Goal: Navigation & Orientation: Find specific page/section

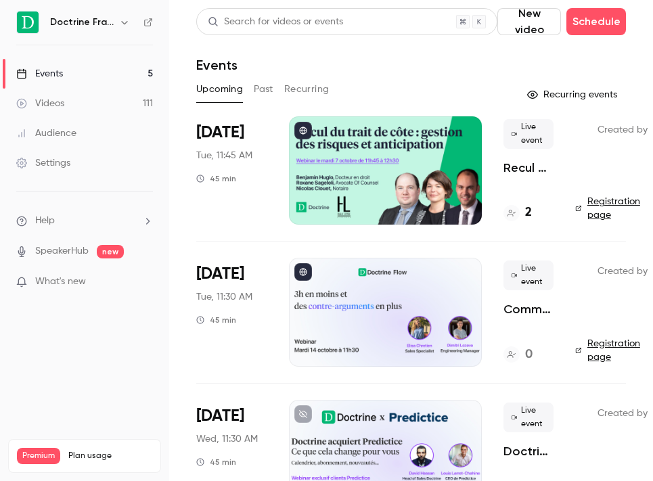
click at [125, 22] on icon "button" at bounding box center [124, 22] width 11 height 11
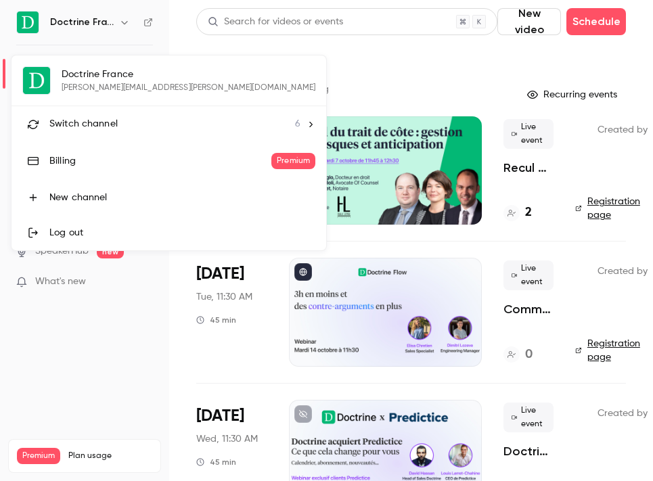
click at [139, 129] on div "Switch channel 6" at bounding box center [174, 124] width 251 height 14
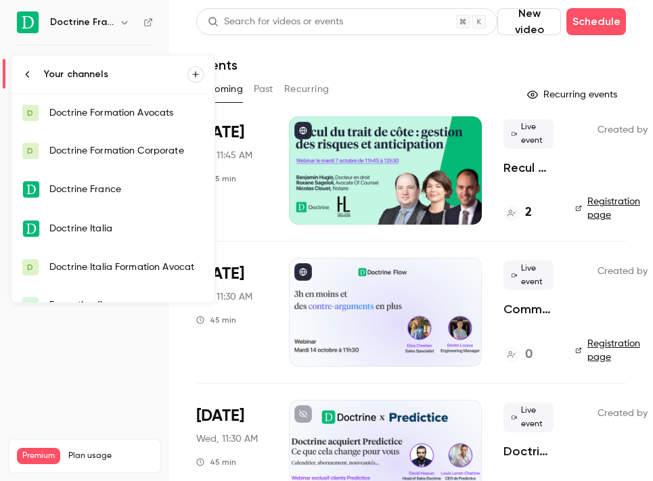
click at [114, 112] on div "Doctrine Formation Avocats" at bounding box center [126, 113] width 154 height 14
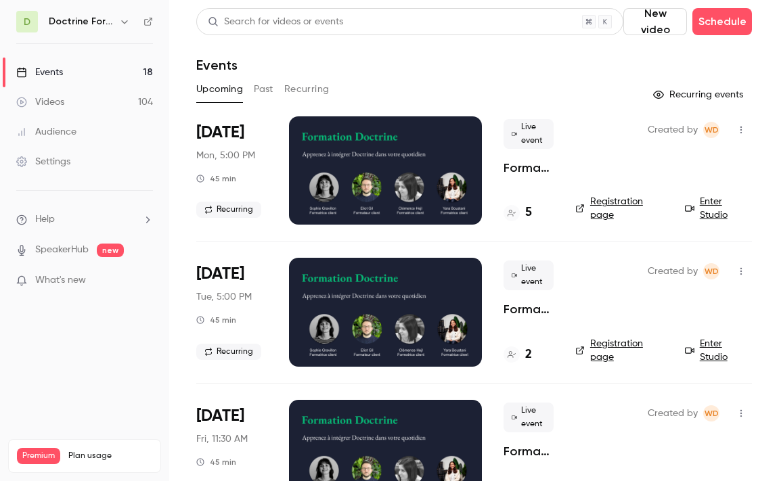
click at [653, 218] on link "Enter Studio" at bounding box center [718, 208] width 67 height 27
